Goal: Transaction & Acquisition: Purchase product/service

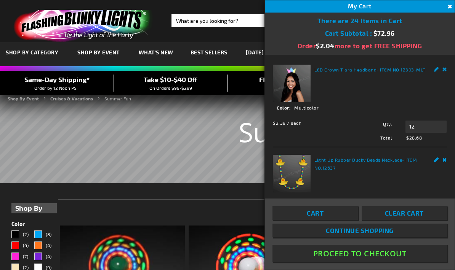
click at [446, 156] on link "Remove" at bounding box center [444, 159] width 5 height 8
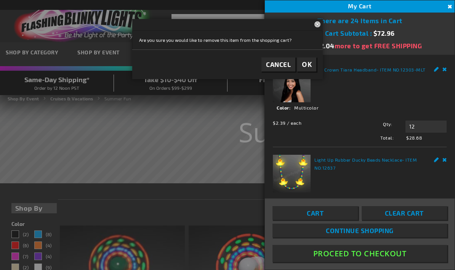
click at [309, 63] on span "OK" at bounding box center [307, 64] width 10 height 9
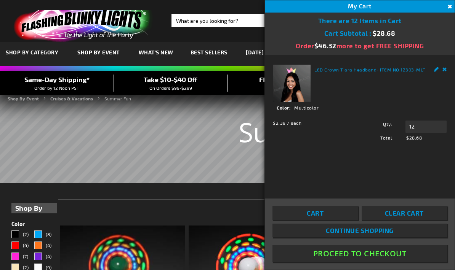
click at [339, 220] on link "Cart" at bounding box center [314, 213] width 85 height 14
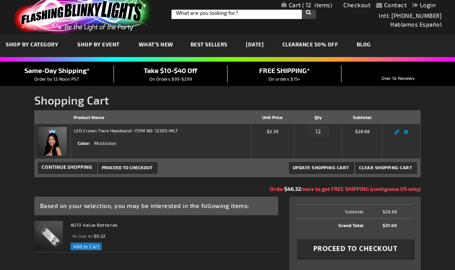
scroll to position [9, 0]
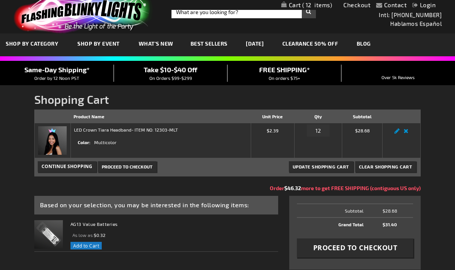
click at [331, 252] on span "Proceed to Checkout" at bounding box center [355, 248] width 84 height 10
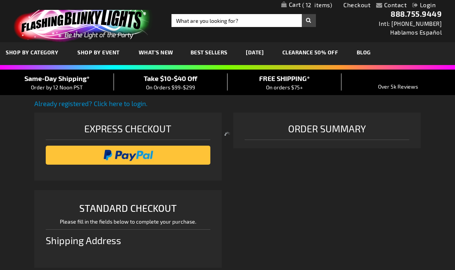
select select "US"
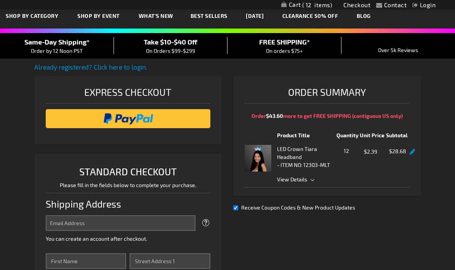
scroll to position [37, 0]
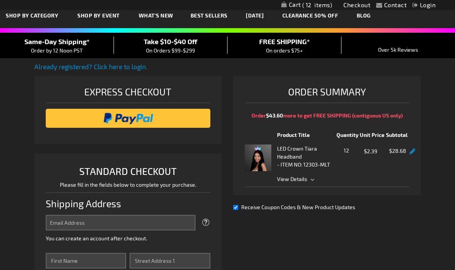
click at [131, 121] on input "image" at bounding box center [127, 118] width 157 height 15
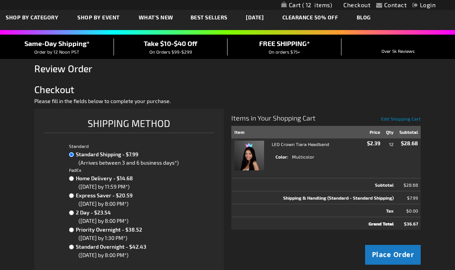
scroll to position [39, 0]
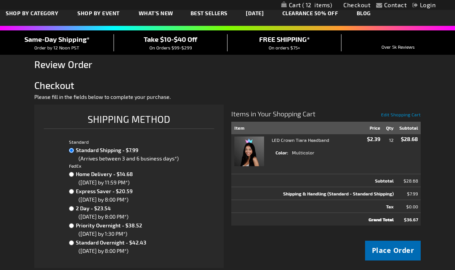
click at [403, 255] on span "Place Order" at bounding box center [393, 251] width 42 height 10
